Goal: Register for event/course

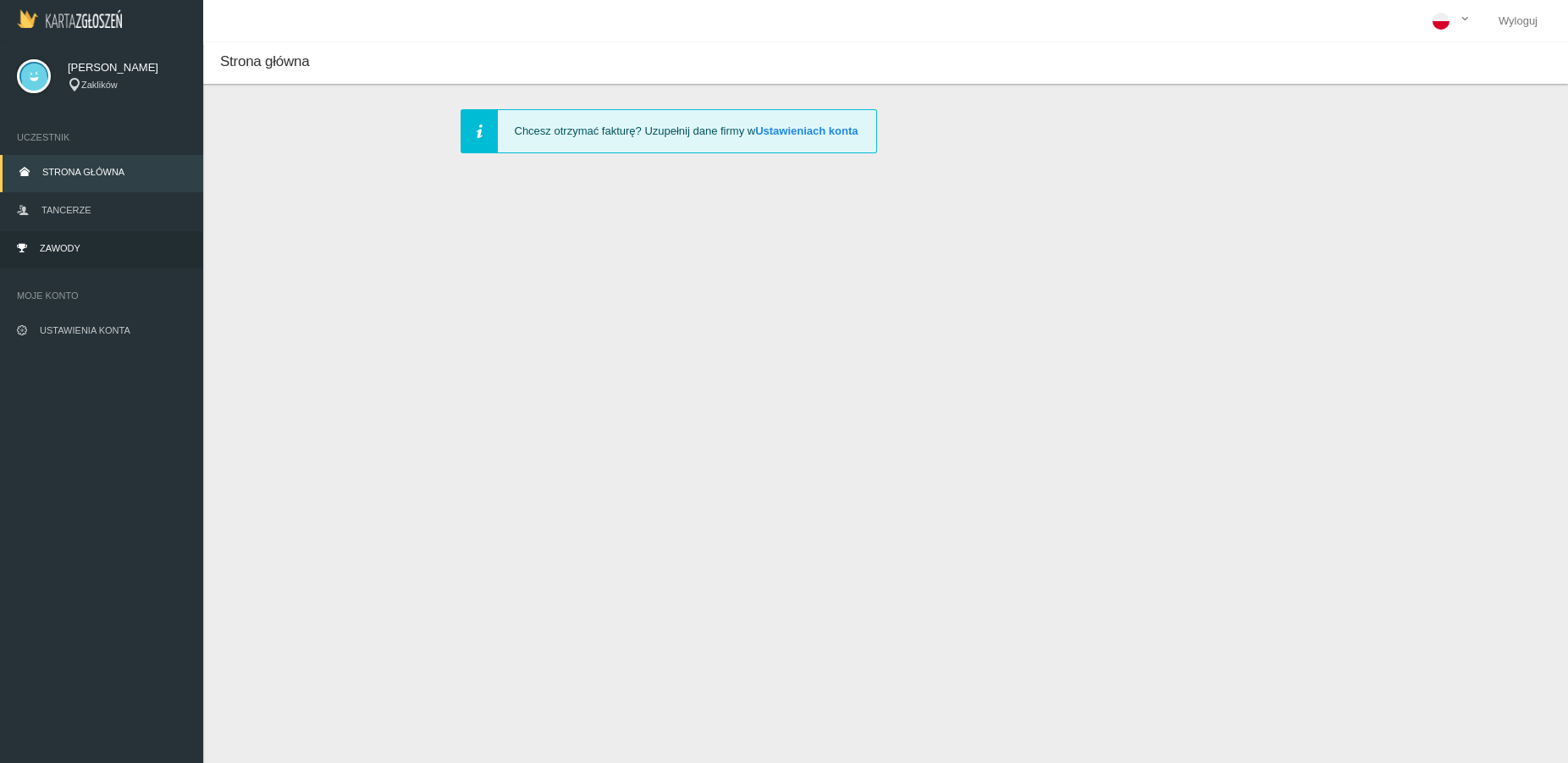
click at [80, 243] on link "Zawody" at bounding box center [102, 249] width 204 height 37
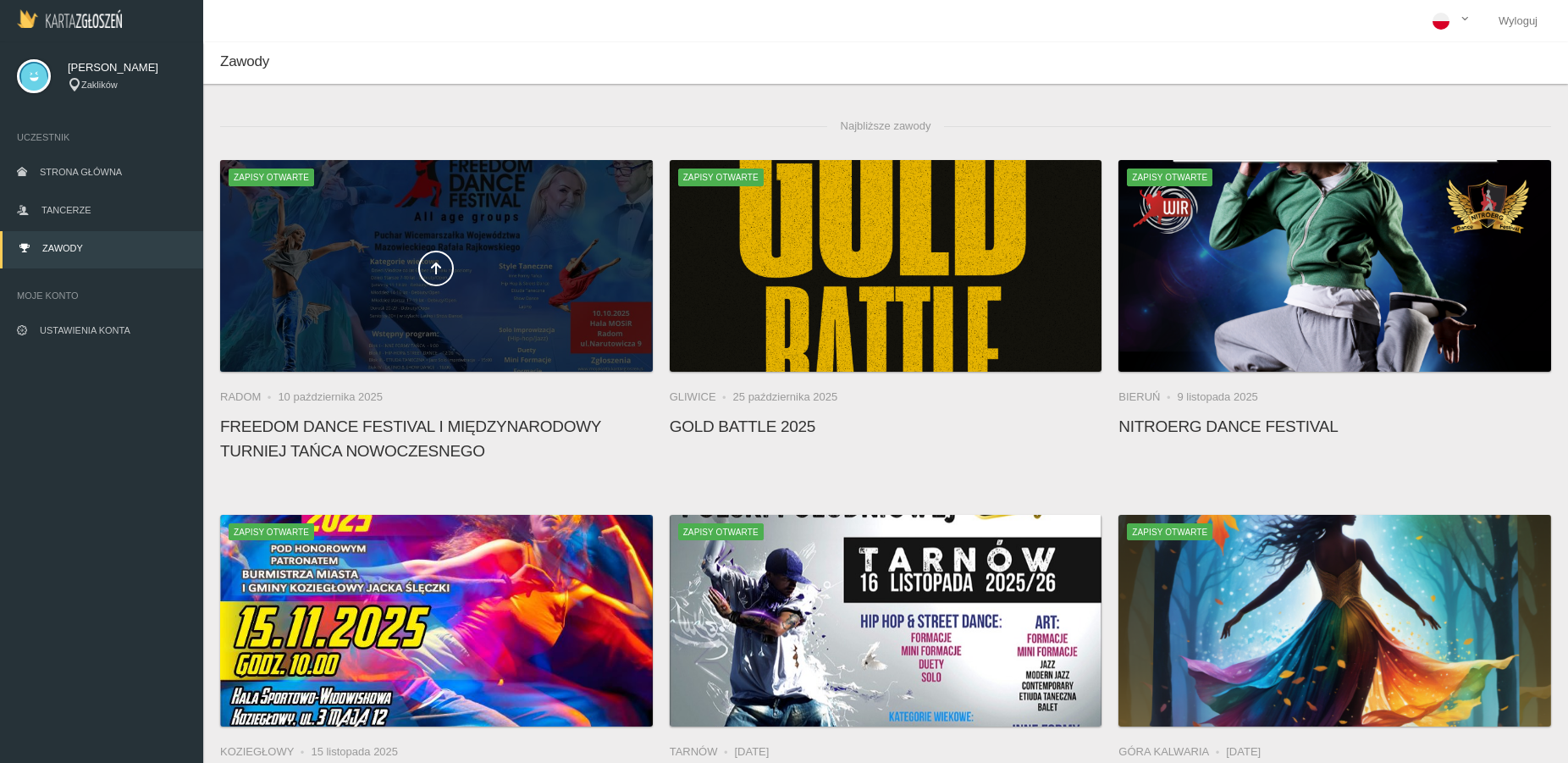
click at [447, 314] on div at bounding box center [436, 266] width 432 height 211
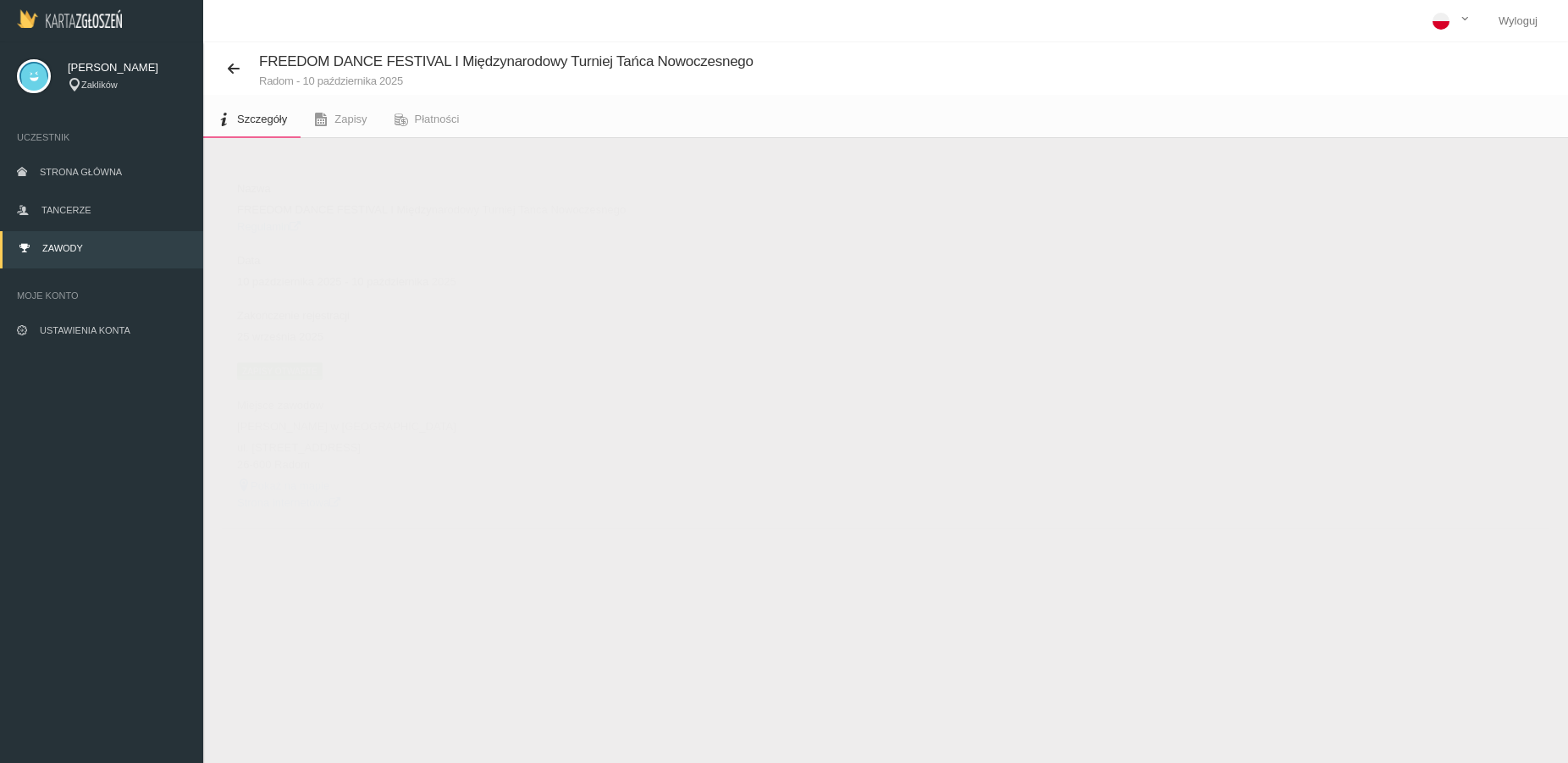
click at [297, 368] on span "Zapisy otwarte" at bounding box center [280, 370] width 85 height 16
click at [298, 176] on button "Dodaj występ" at bounding box center [278, 179] width 116 height 32
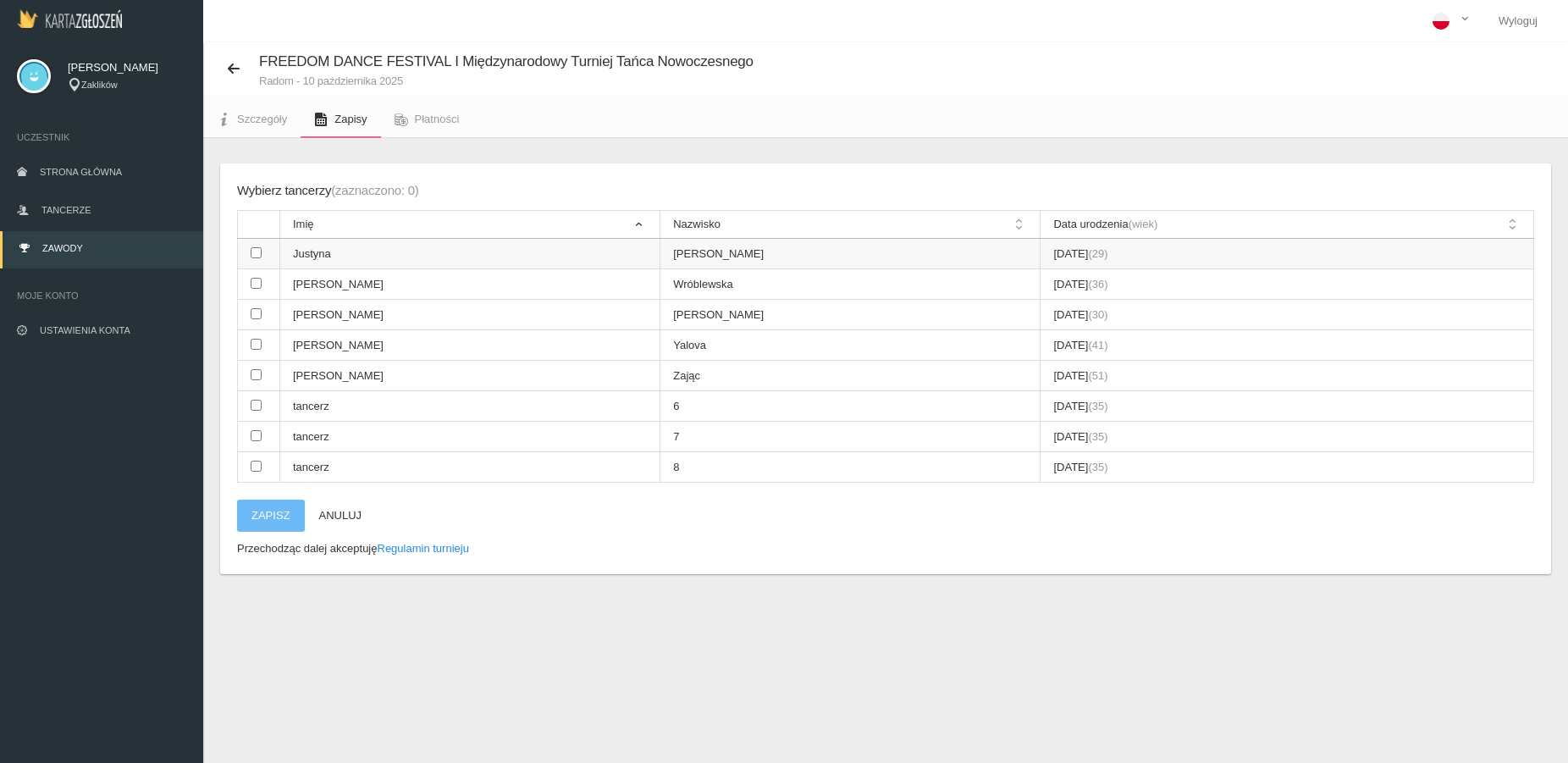
click at [251, 253] on input "checkbox" at bounding box center [256, 252] width 11 height 11
checkbox input "true"
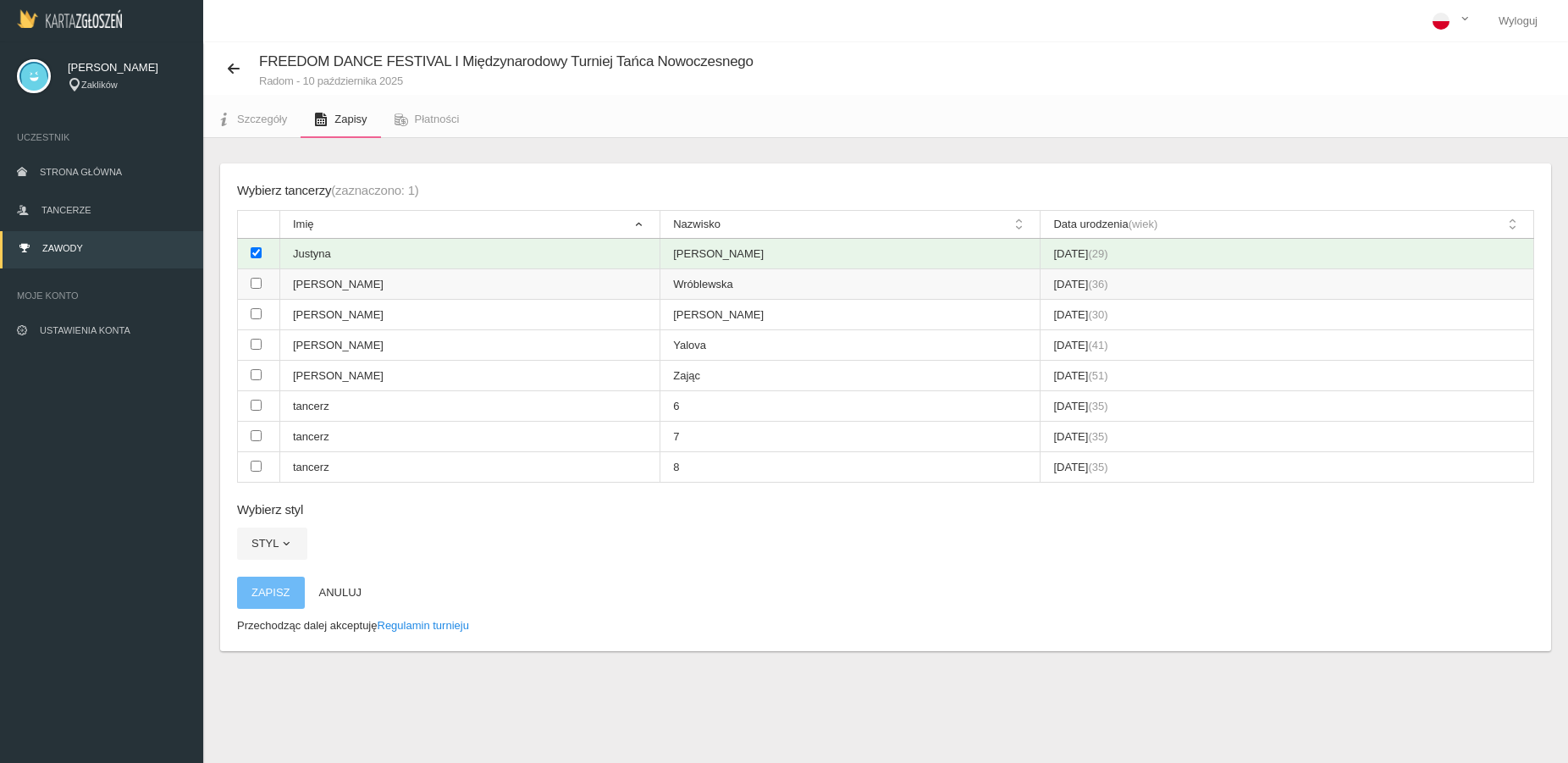
click at [258, 282] on input "checkbox" at bounding box center [256, 282] width 11 height 11
checkbox input "true"
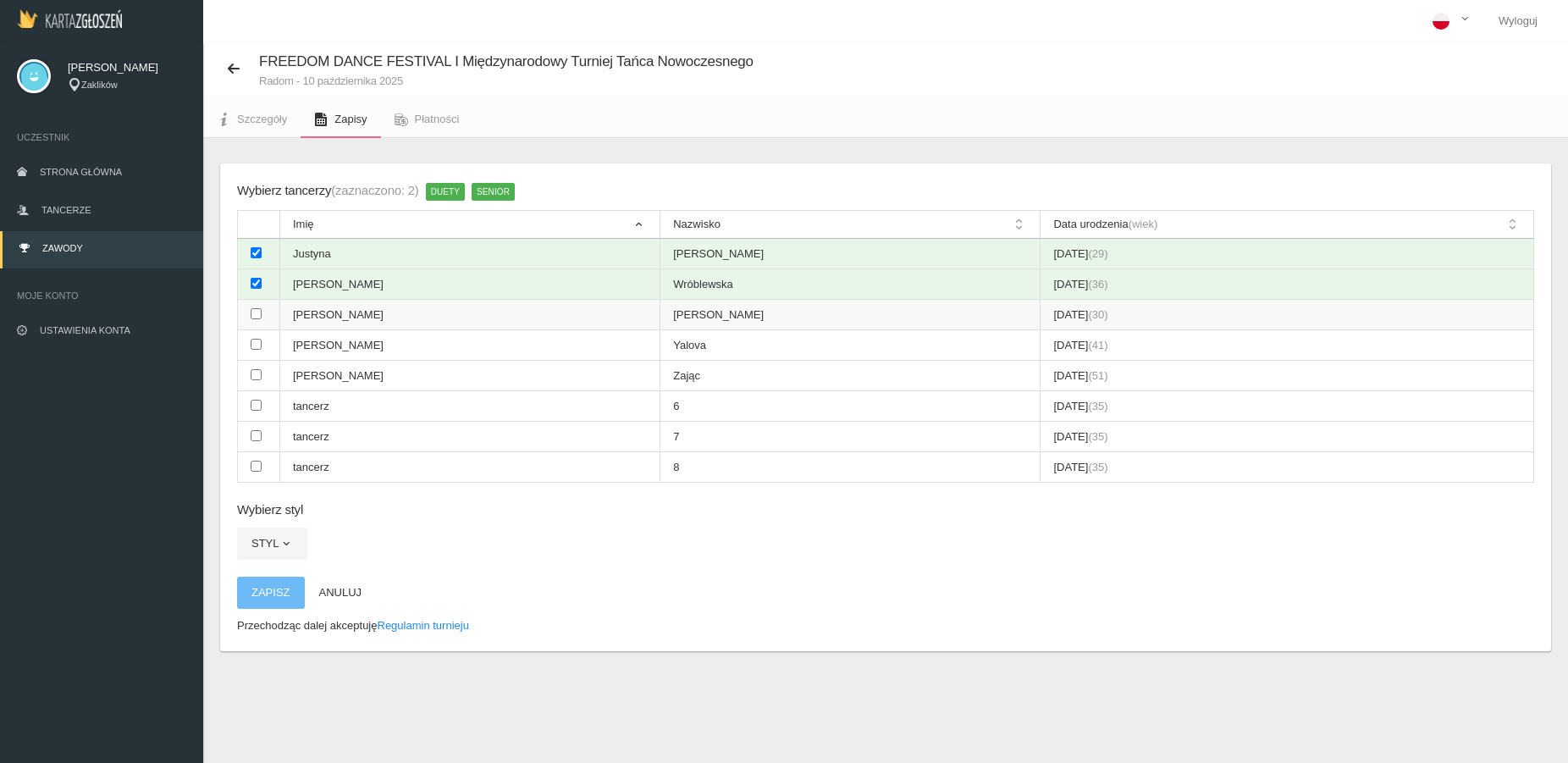
click at [252, 314] on input "checkbox" at bounding box center [256, 313] width 11 height 11
checkbox input "true"
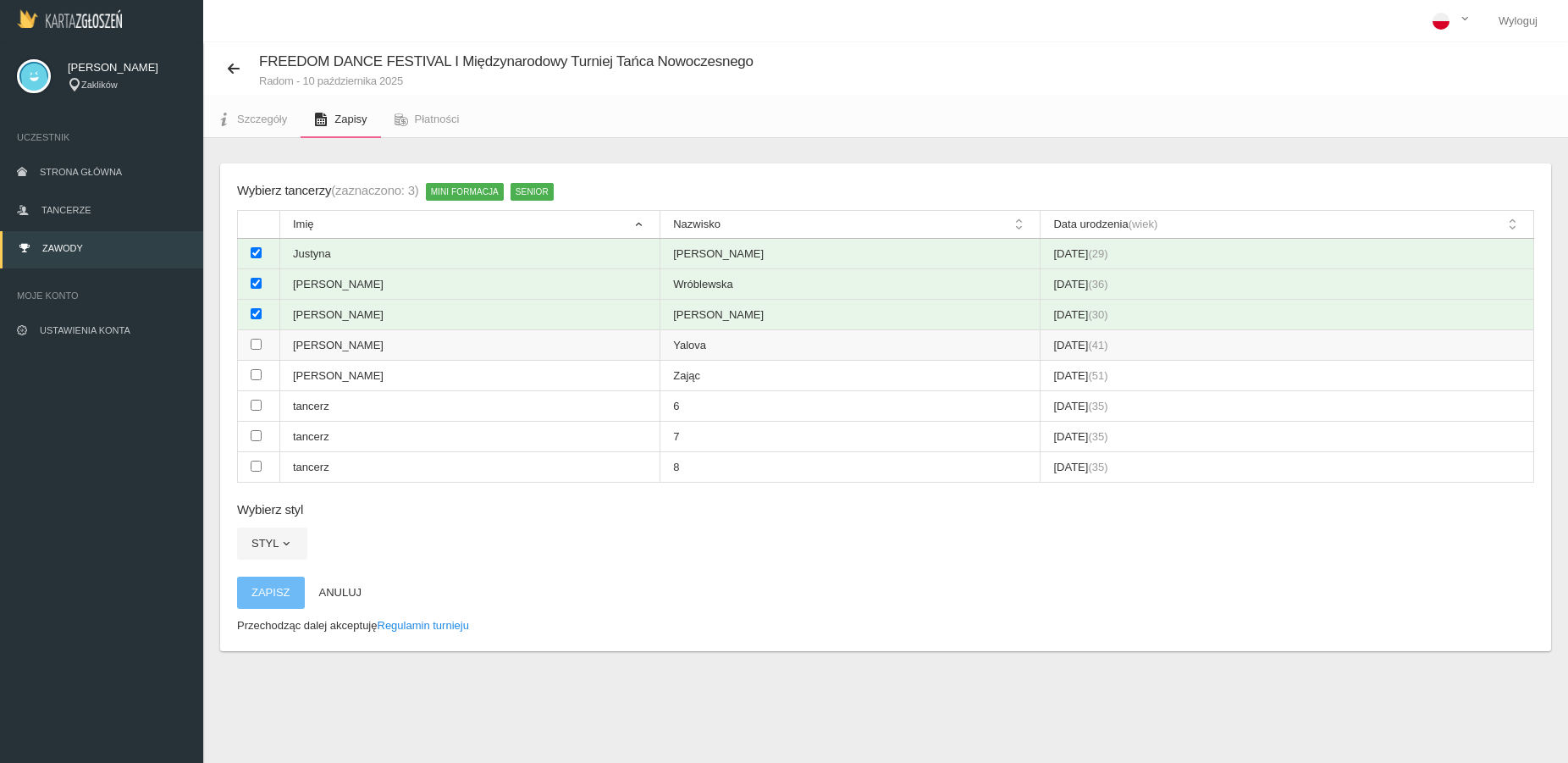
click at [257, 344] on input "checkbox" at bounding box center [256, 343] width 11 height 11
checkbox input "true"
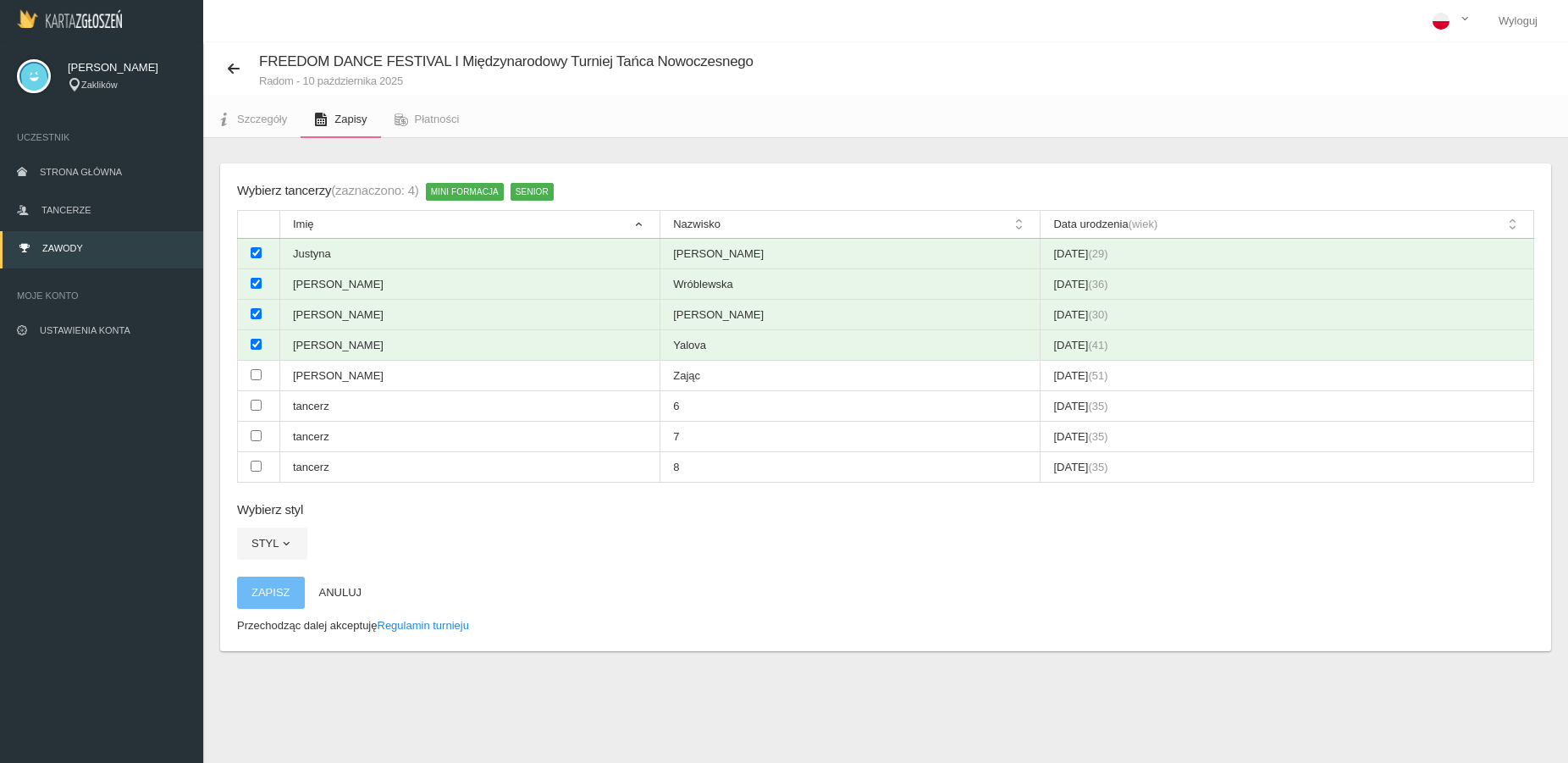
click at [455, 190] on span "Mini Formacja" at bounding box center [464, 191] width 78 height 16
click at [285, 545] on span "button" at bounding box center [286, 544] width 14 height 14
click at [286, 578] on link "[DEMOGRAPHIC_DATA]" at bounding box center [313, 583] width 152 height 30
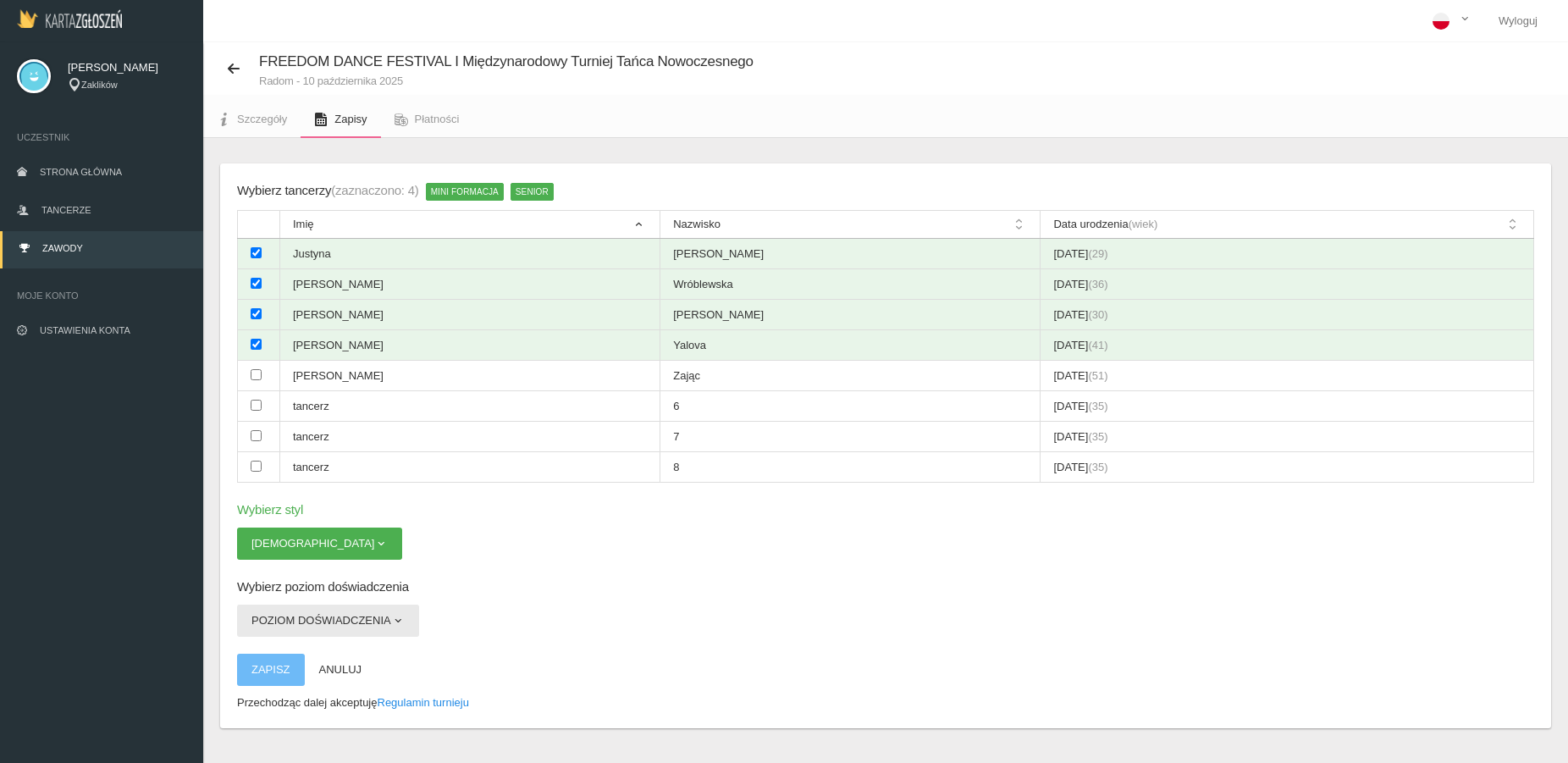
click at [396, 620] on span "button" at bounding box center [398, 620] width 14 height 14
click at [331, 693] on link "Open" at bounding box center [313, 691] width 152 height 30
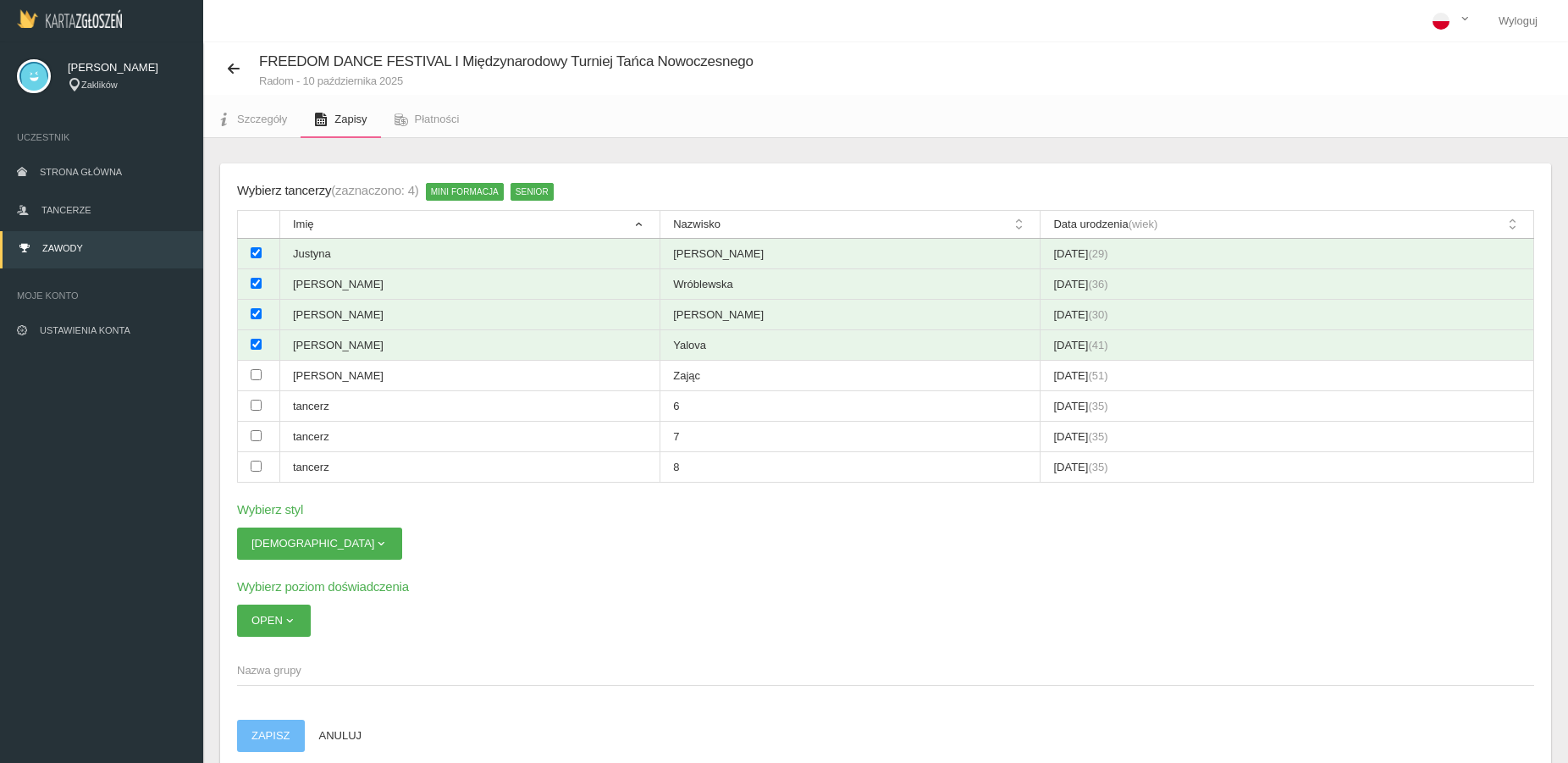
click at [444, 671] on span "Nazwa grupy" at bounding box center [877, 670] width 1280 height 16
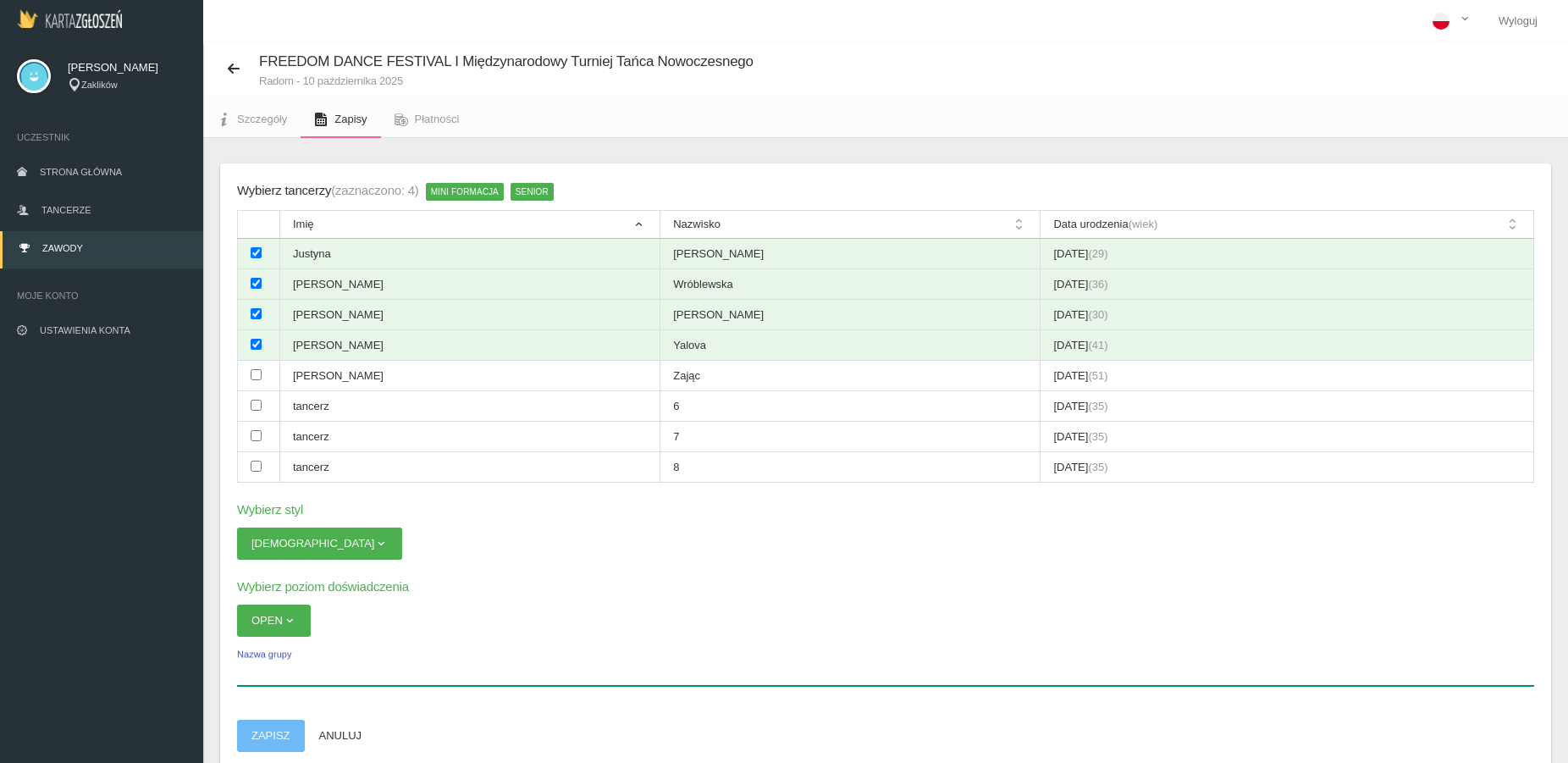
click at [444, 671] on input "Nazwa grupy" at bounding box center [886, 669] width 1297 height 32
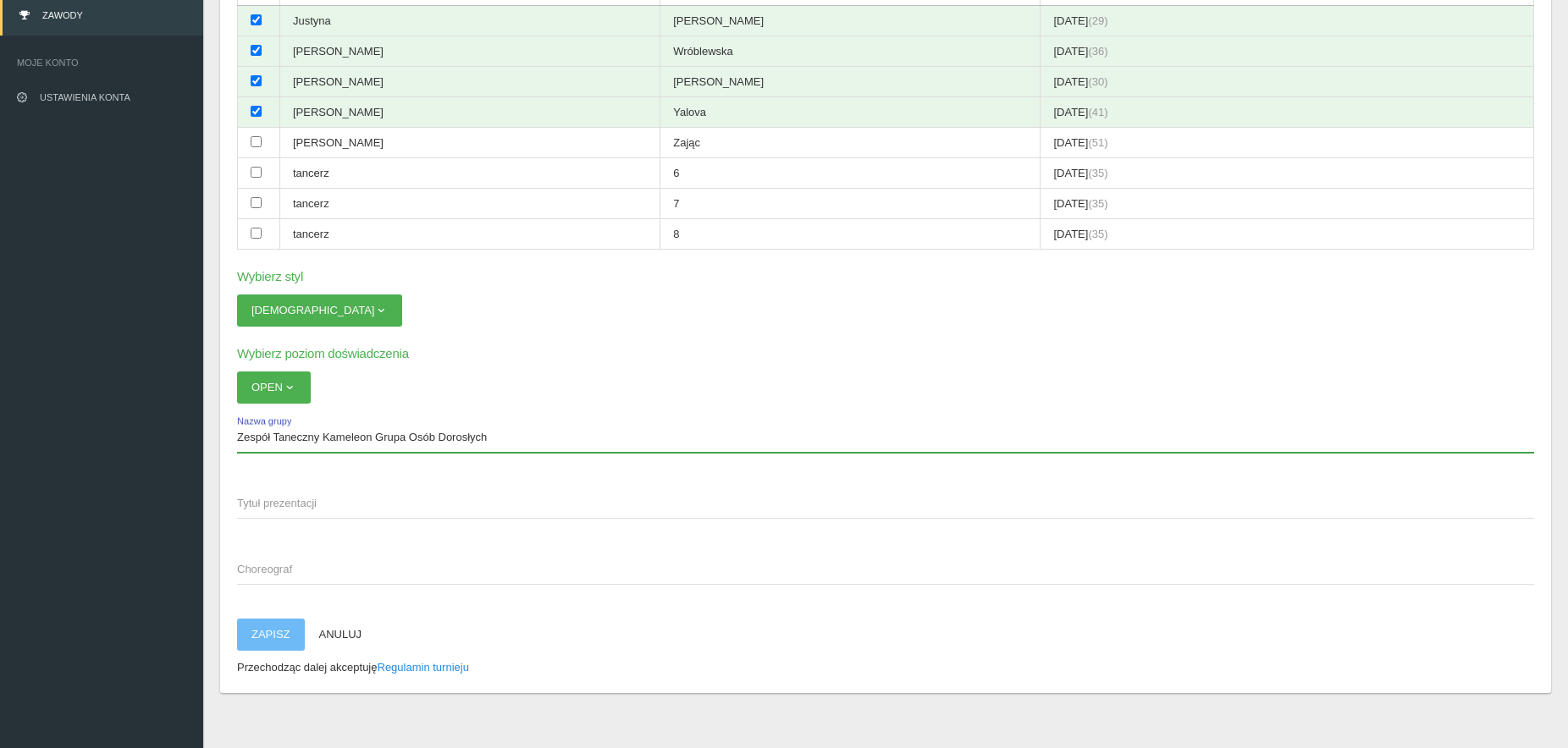
scroll to position [242, 0]
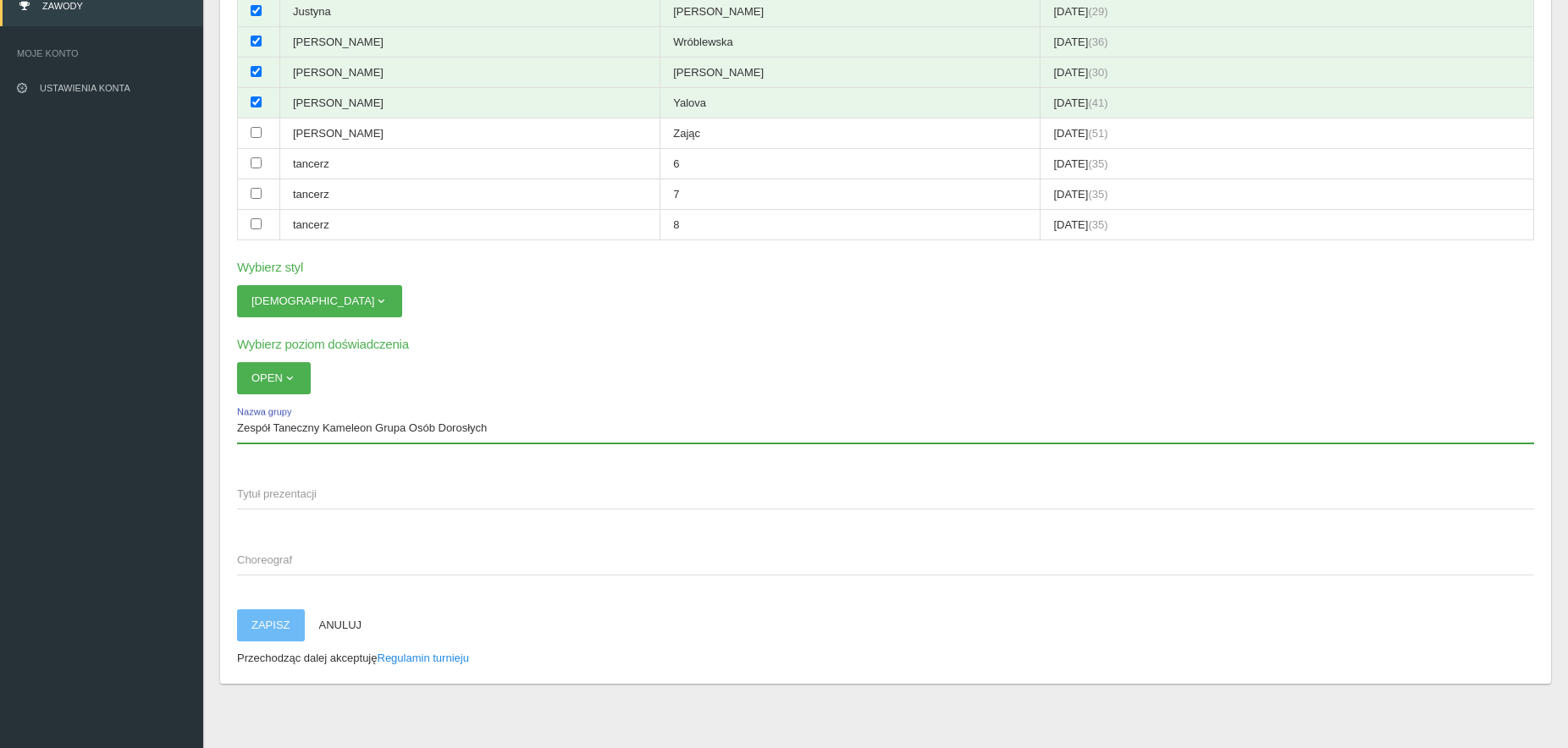
type input "Zespół Taneczny Kameleon Grupa Osób Dorosłych"
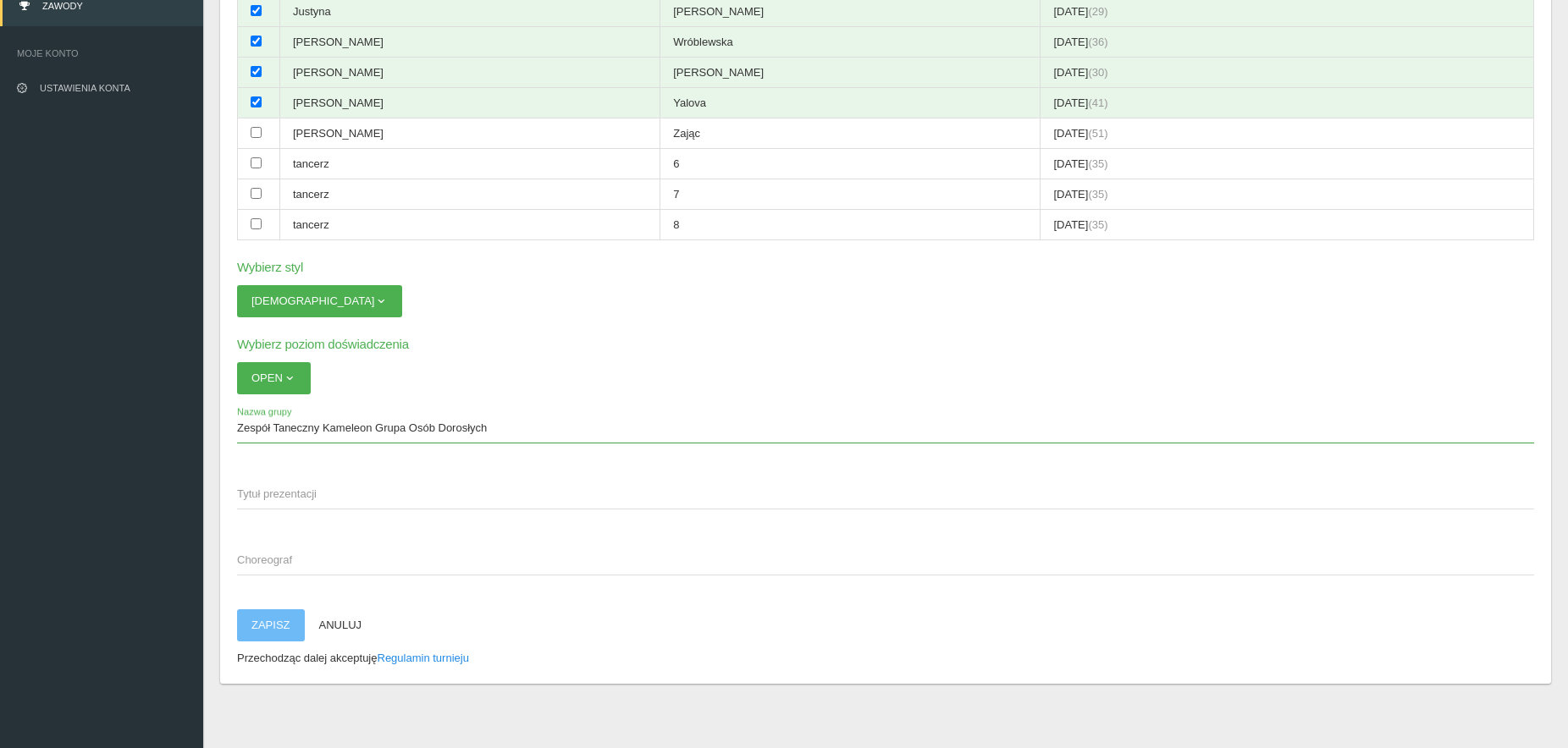
click at [292, 487] on span "Tytuł prezentacji" at bounding box center [877, 493] width 1280 height 16
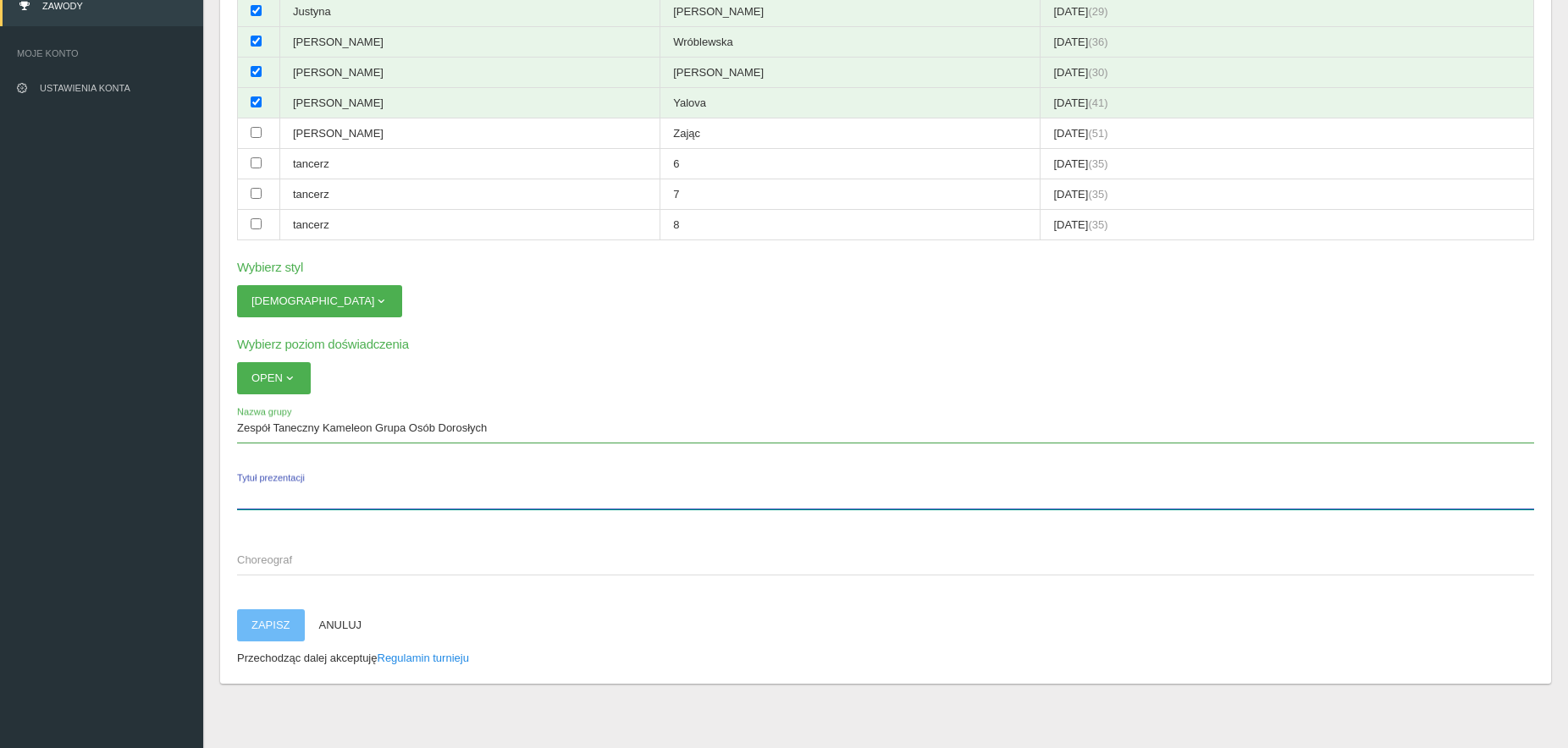
click at [292, 487] on input "Tytuł prezentacji" at bounding box center [886, 493] width 1297 height 32
type input "Samba"
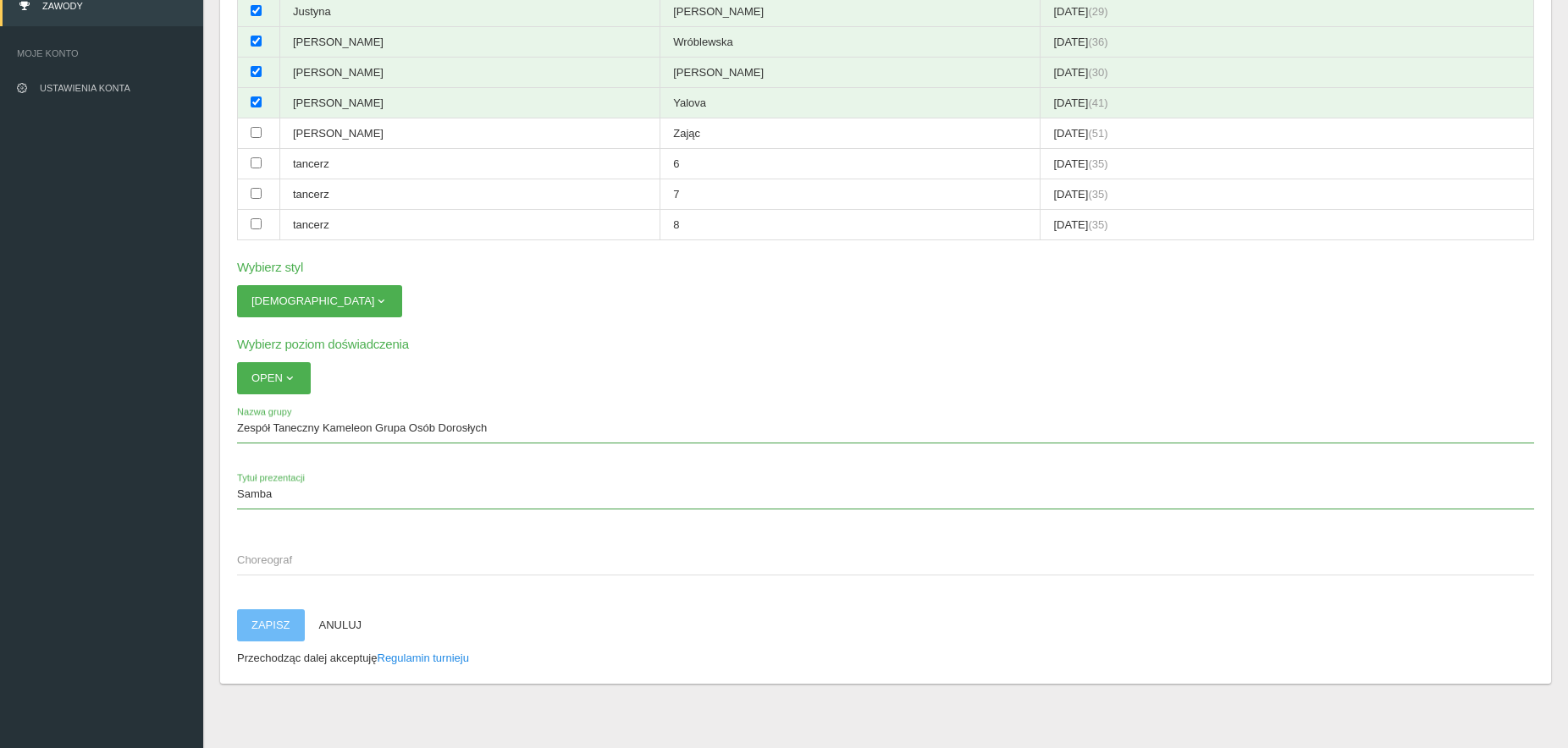
click at [253, 561] on span "Choreograf" at bounding box center [877, 559] width 1280 height 16
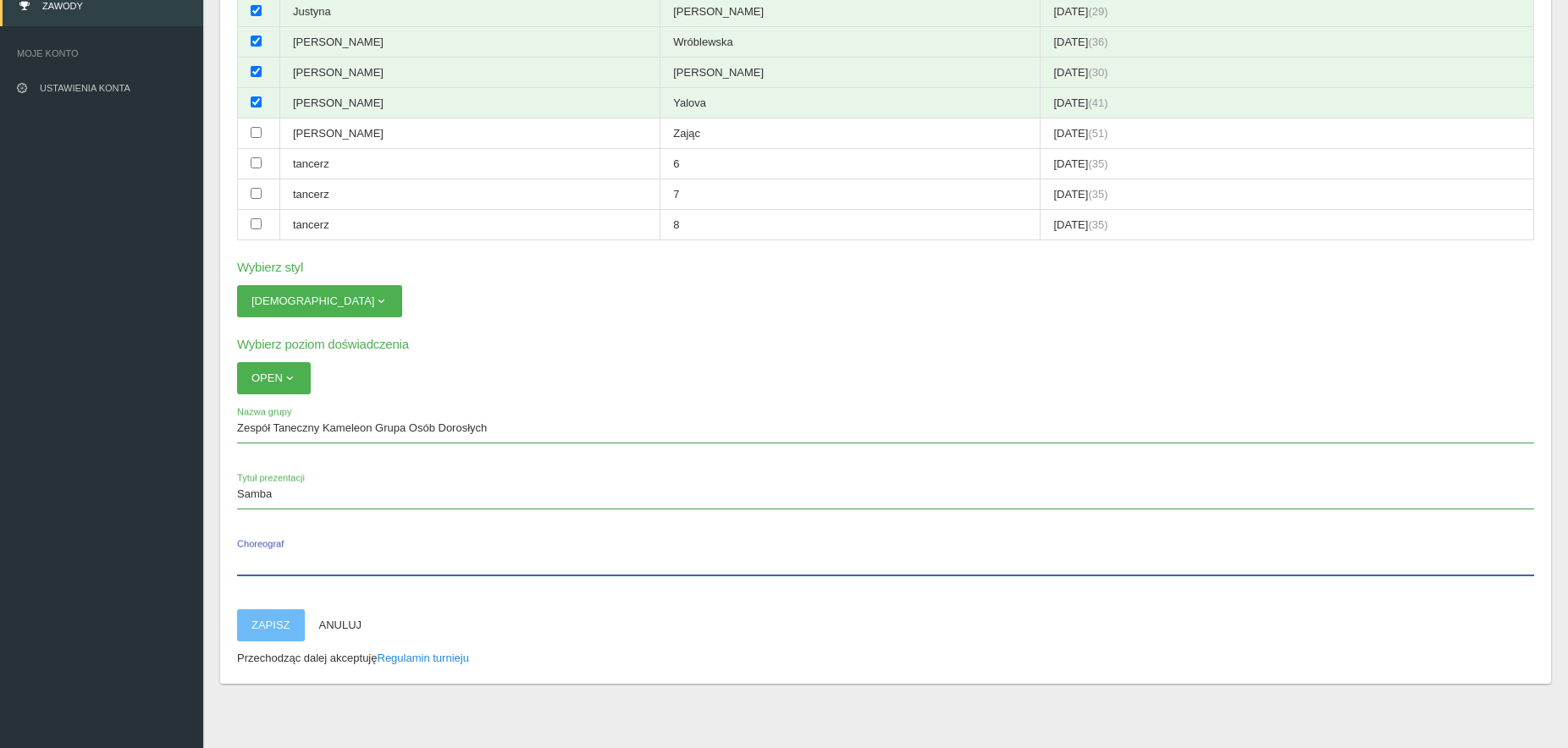
click at [253, 561] on input "Choreograf" at bounding box center [886, 559] width 1297 height 32
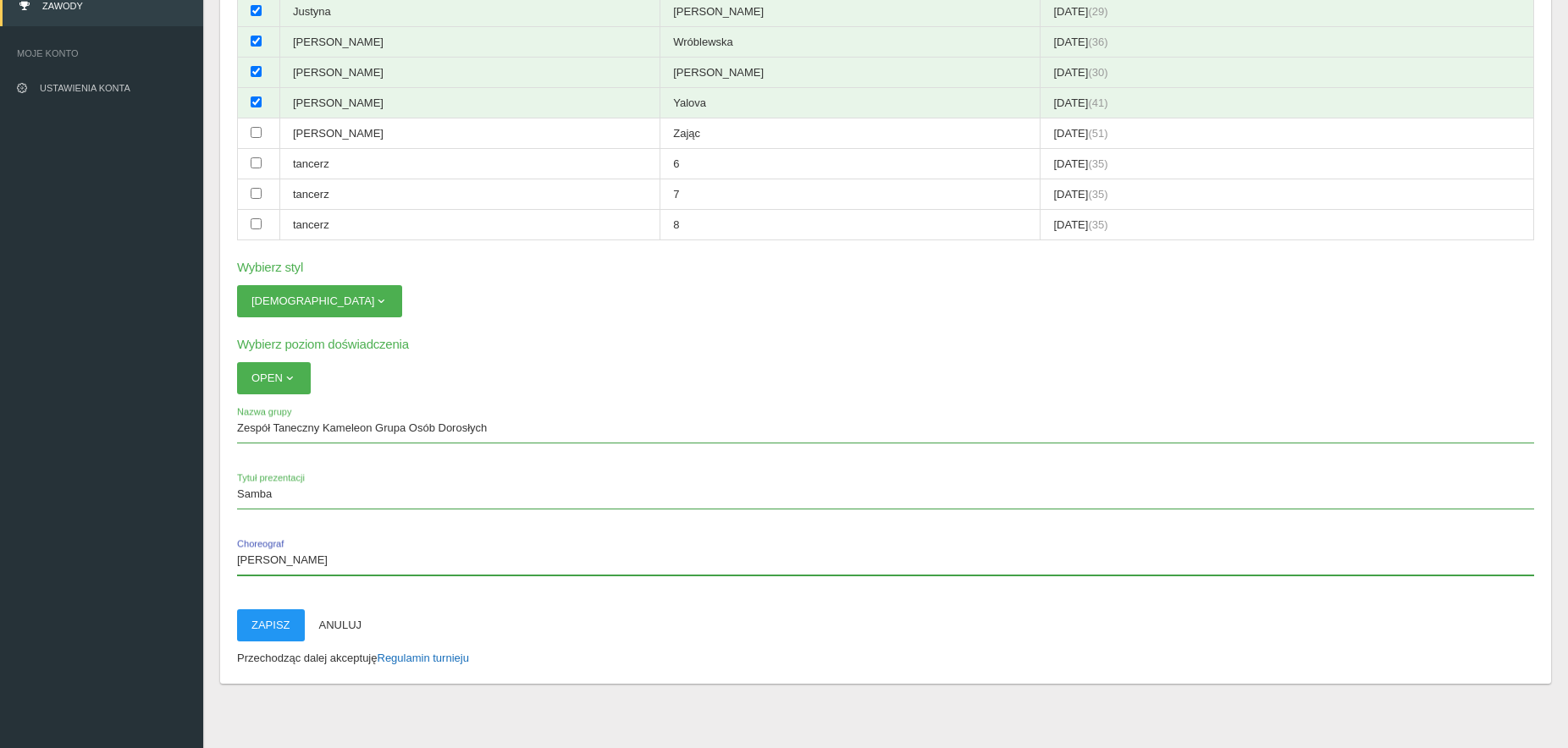
type input "[PERSON_NAME]"
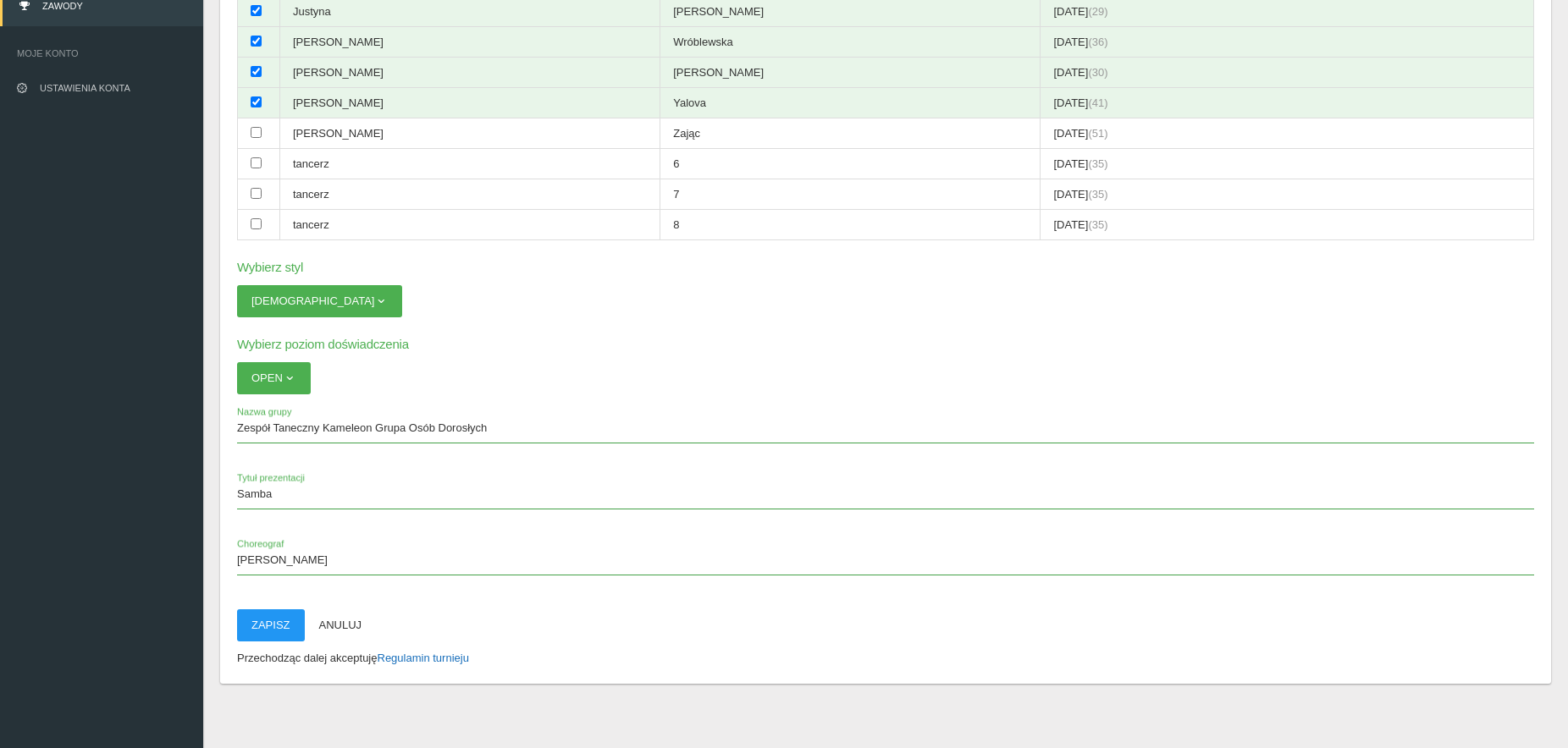
click at [435, 657] on link "Regulamin turnieju" at bounding box center [423, 658] width 91 height 13
click at [354, 622] on button "Anuluj" at bounding box center [340, 625] width 72 height 32
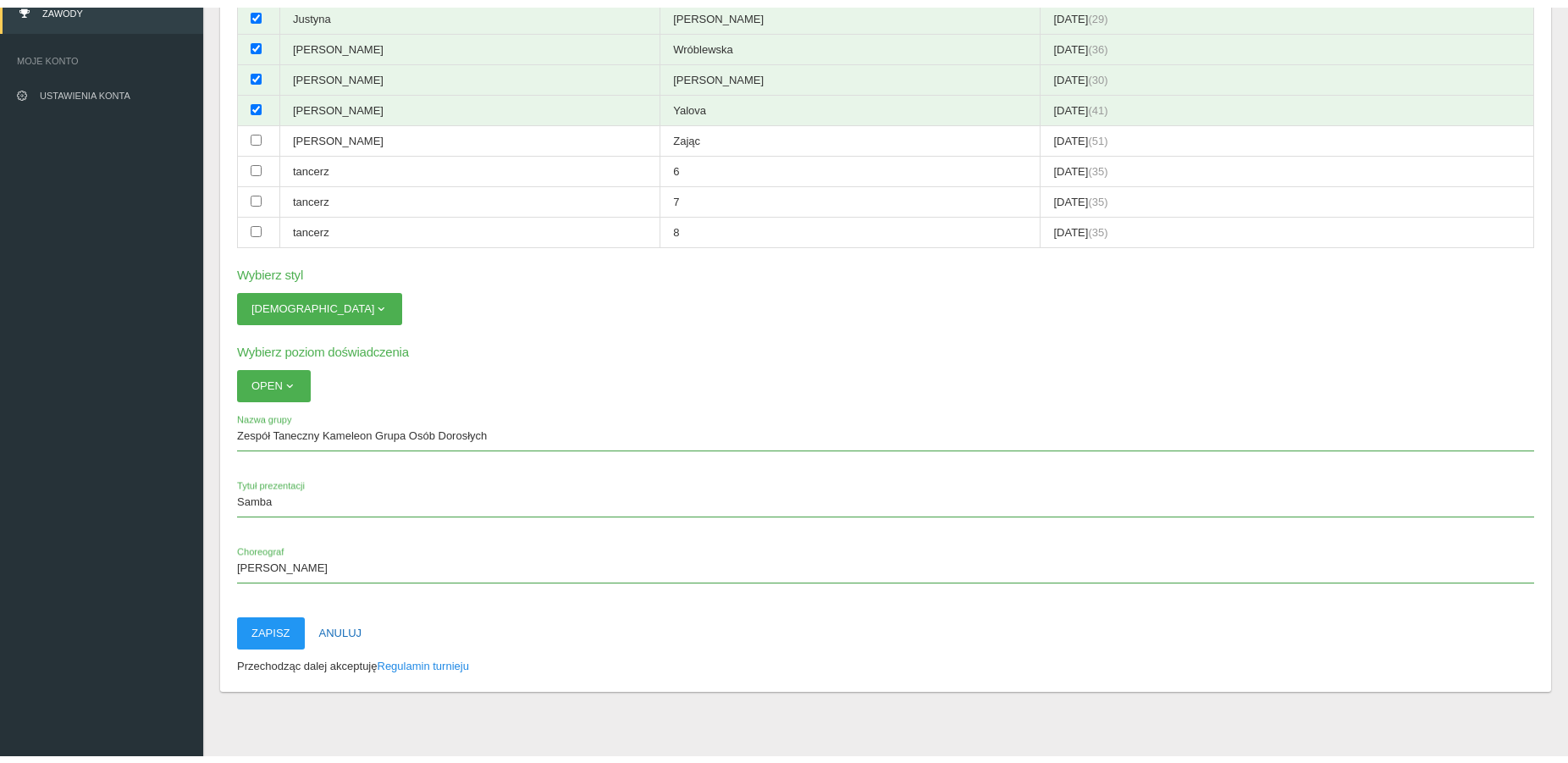
scroll to position [43, 0]
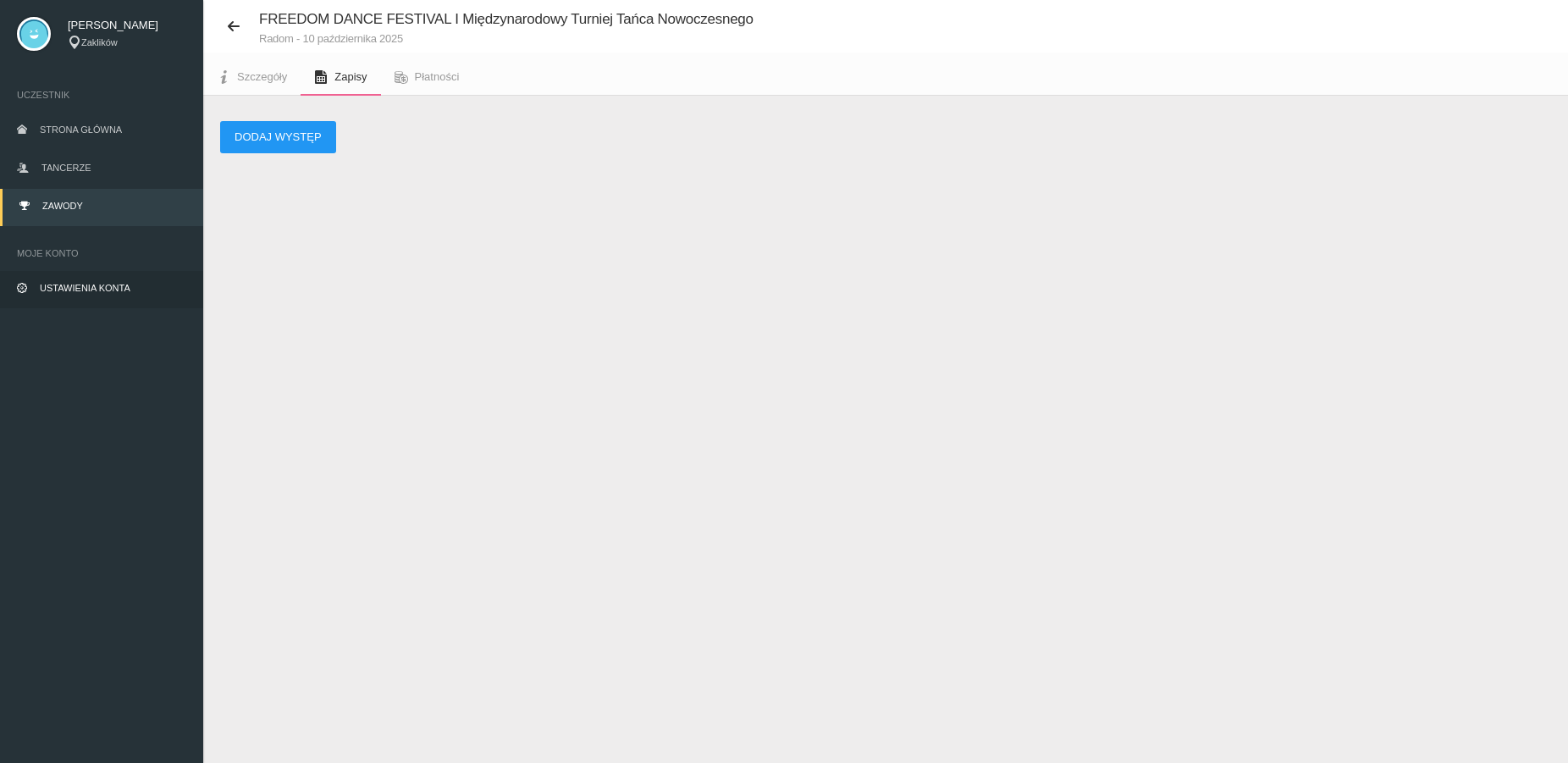
click at [124, 283] on link "Ustawienia konta" at bounding box center [102, 290] width 204 height 37
